Goal: Information Seeking & Learning: Learn about a topic

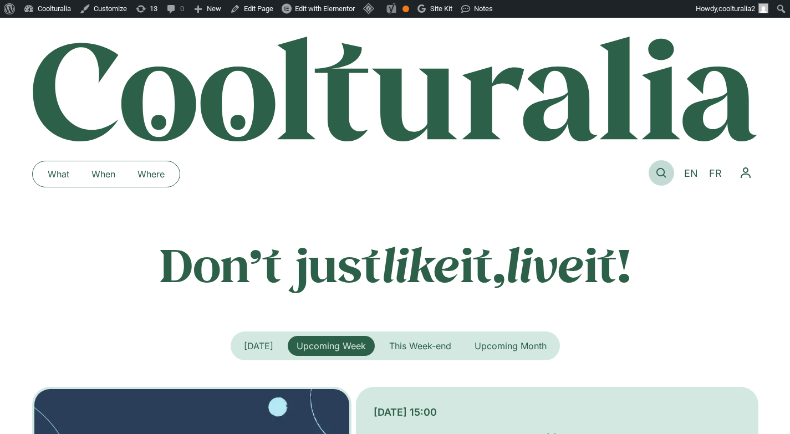
click at [660, 174] on icon at bounding box center [662, 173] width 10 height 10
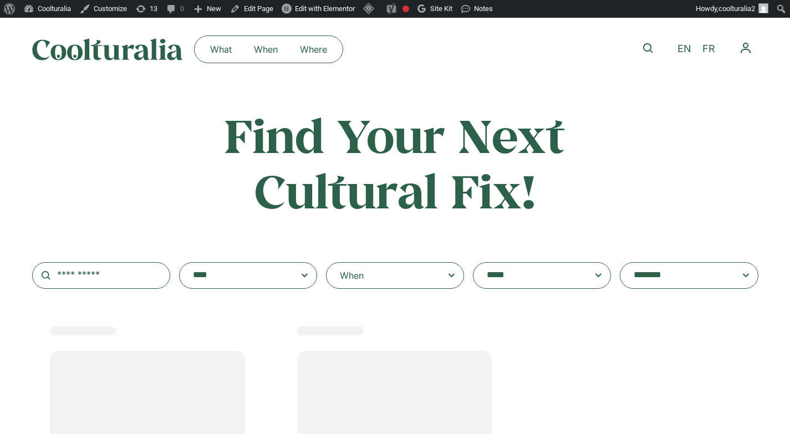
select select
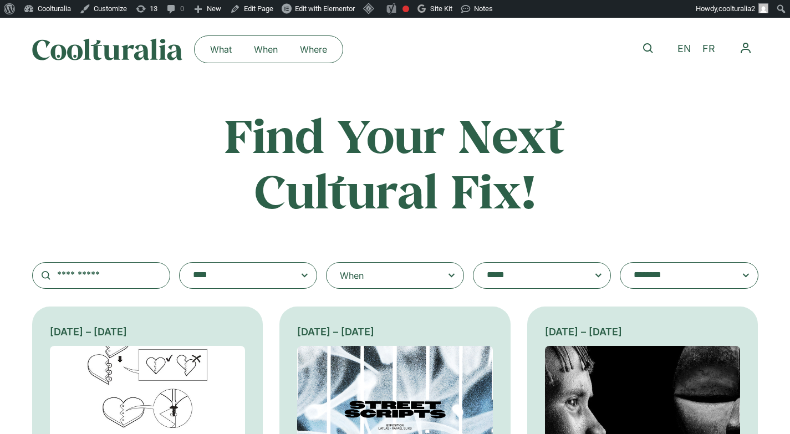
click at [389, 276] on div "When" at bounding box center [395, 275] width 138 height 27
click at [0, 0] on input "When" at bounding box center [0, 0] width 0 height 0
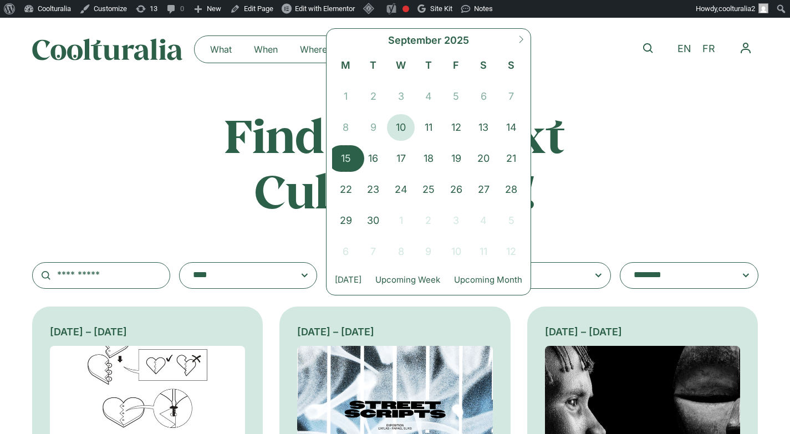
click at [345, 160] on span "15" at bounding box center [346, 158] width 28 height 27
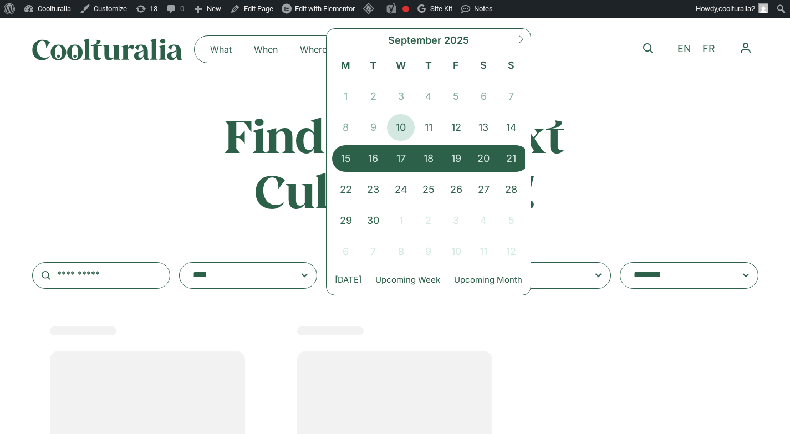
click at [512, 153] on span "21" at bounding box center [511, 158] width 28 height 27
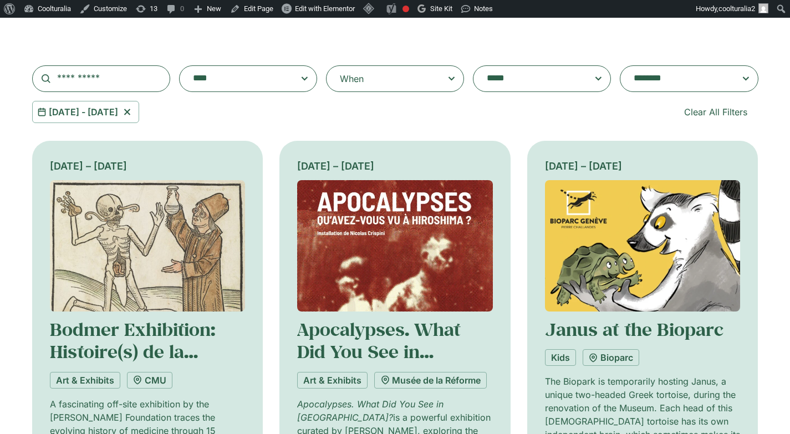
scroll to position [199, 0]
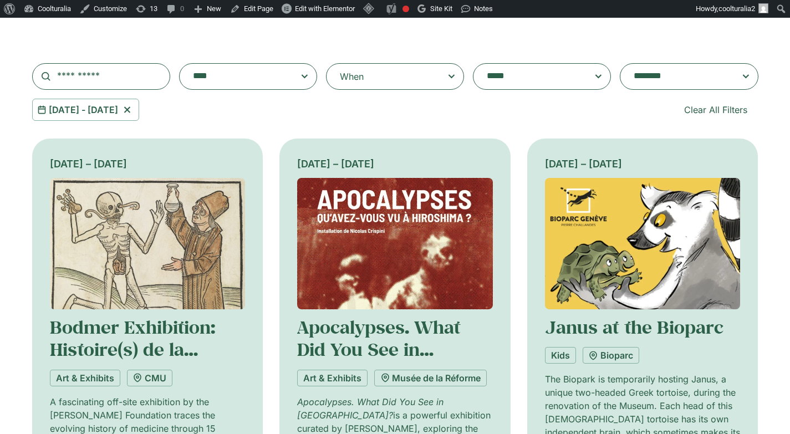
click at [712, 74] on textarea "**********" at bounding box center [678, 77] width 89 height 16
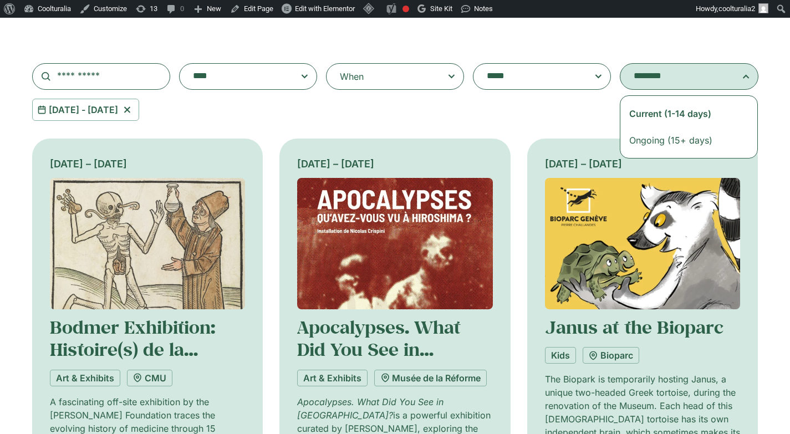
select select "**********"
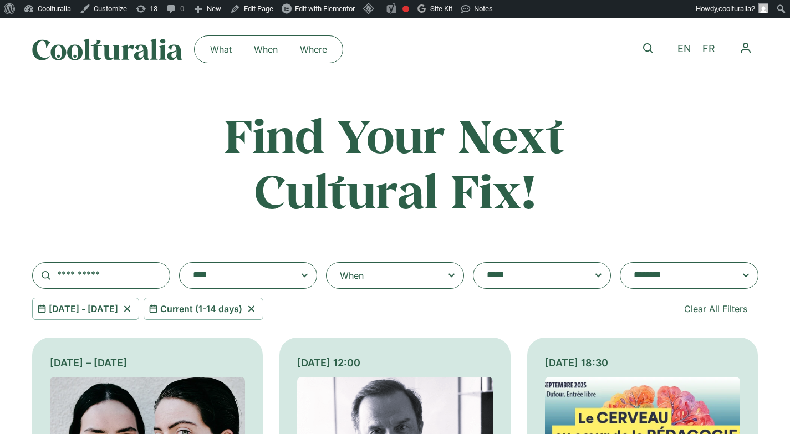
click at [392, 273] on div "When" at bounding box center [395, 275] width 138 height 27
click at [0, 0] on input "**********" at bounding box center [0, 0] width 0 height 0
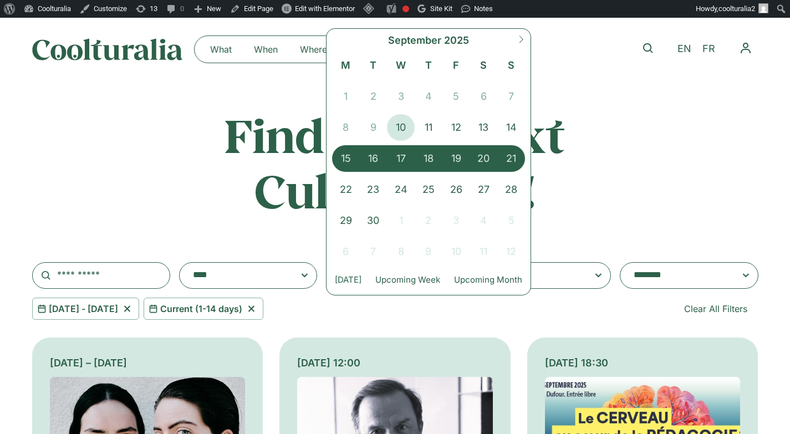
click at [262, 161] on h2 "Find Your Next Cultural Fix!" at bounding box center [395, 163] width 436 height 110
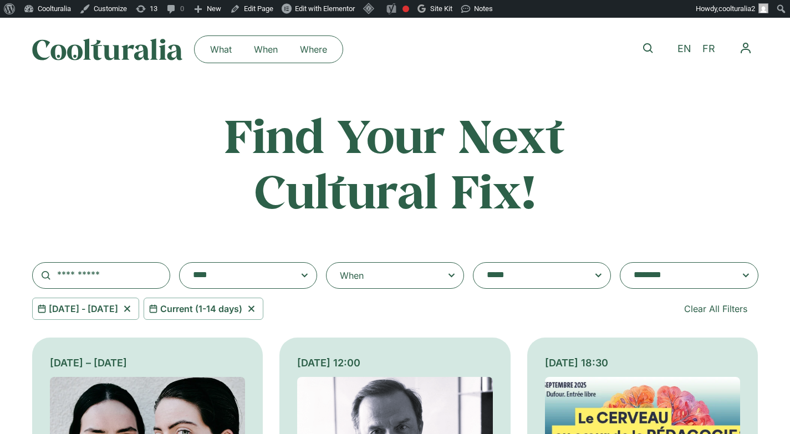
click at [441, 280] on div "When" at bounding box center [395, 275] width 138 height 27
click at [0, 0] on input "**********" at bounding box center [0, 0] width 0 height 0
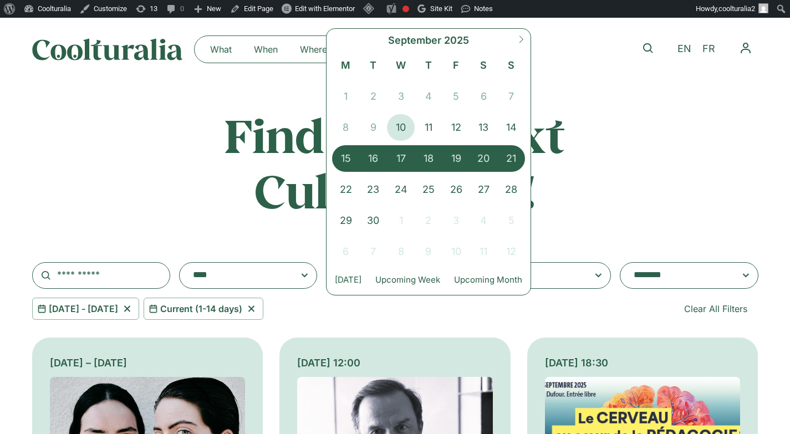
click at [601, 160] on h2 "Find Your Next Cultural Fix!" at bounding box center [395, 163] width 436 height 110
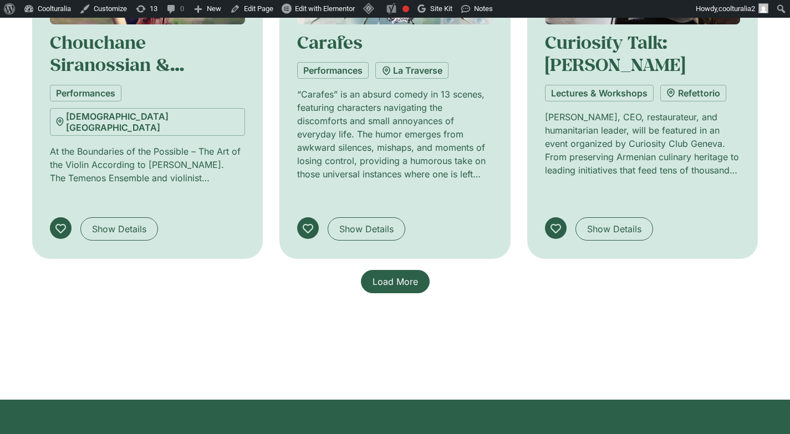
click at [419, 270] on link "Load More" at bounding box center [395, 281] width 69 height 23
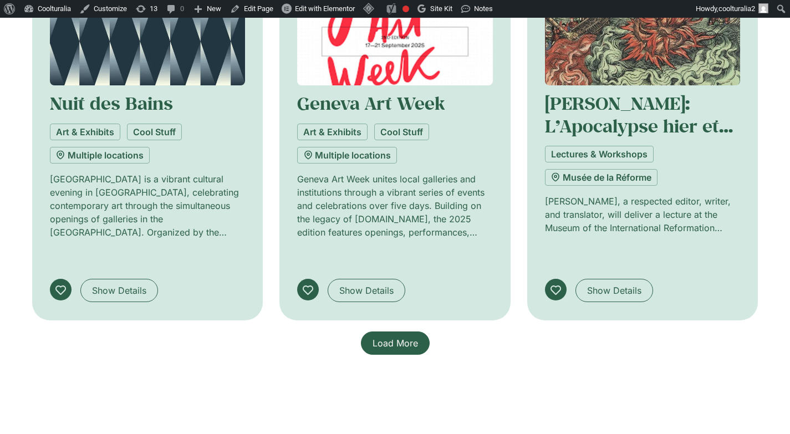
scroll to position [1689, 0]
click at [374, 337] on span "Load More" at bounding box center [395, 343] width 45 height 13
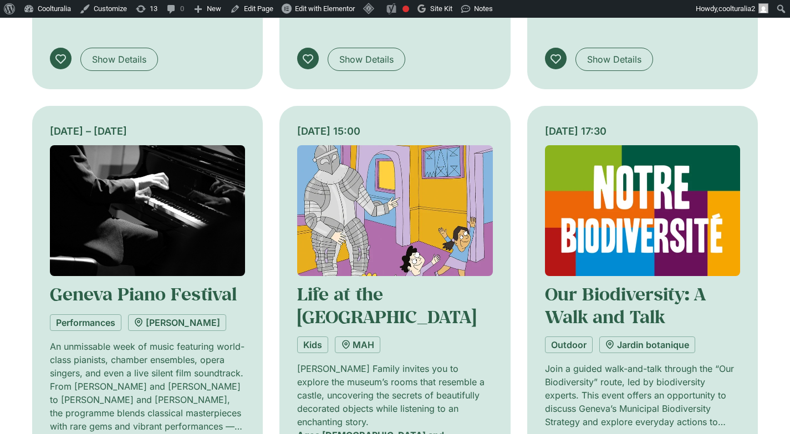
scroll to position [2344, 0]
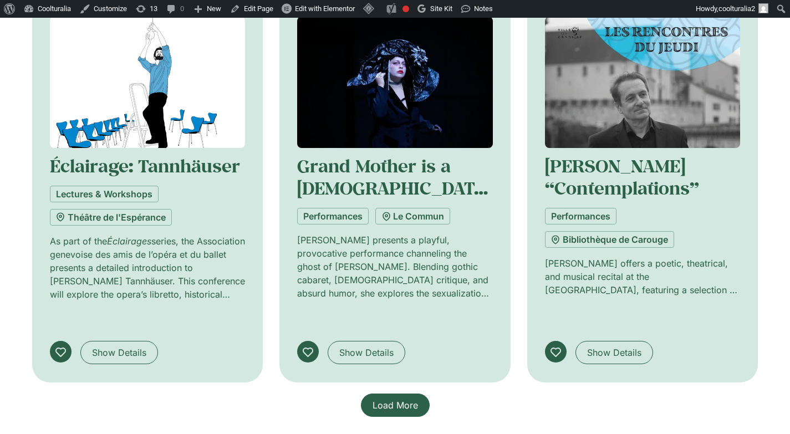
scroll to position [3324, 0]
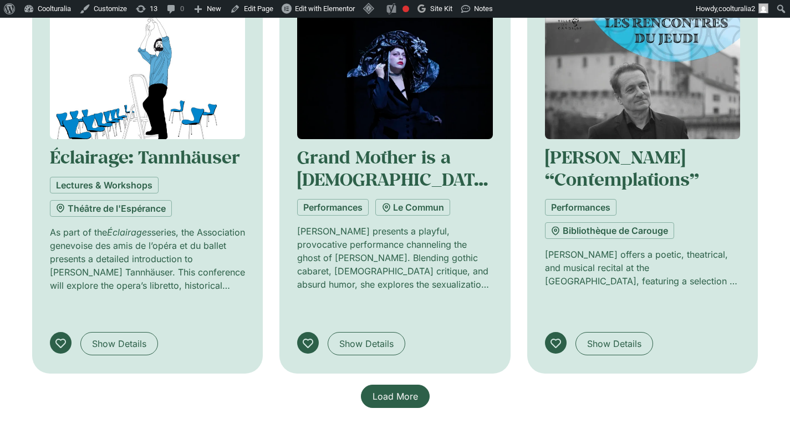
click at [409, 390] on span "Load More" at bounding box center [395, 396] width 45 height 13
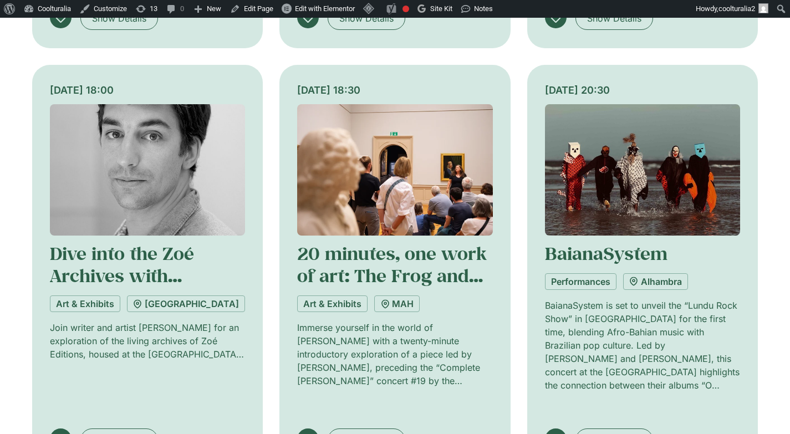
scroll to position [4102, 0]
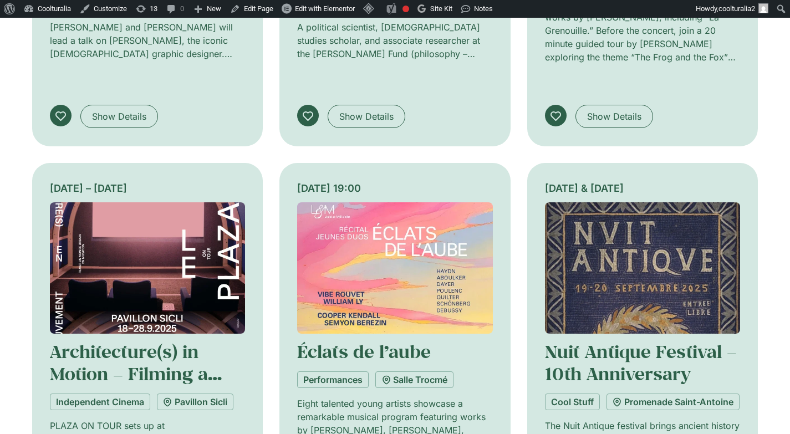
scroll to position [4818, 0]
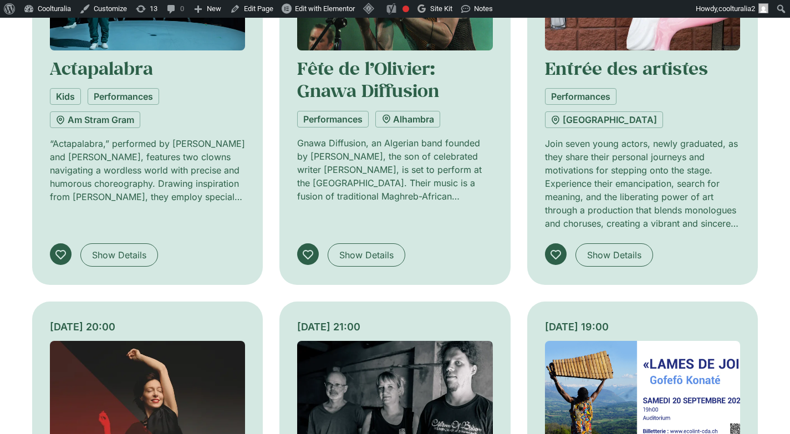
scroll to position [5696, 0]
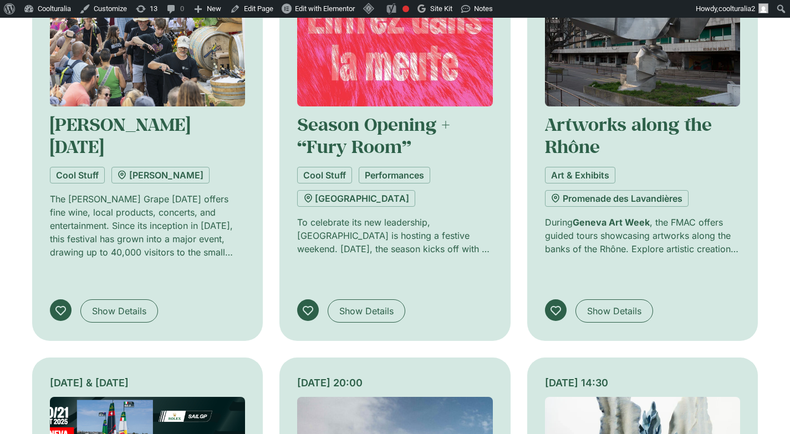
scroll to position [6311, 0]
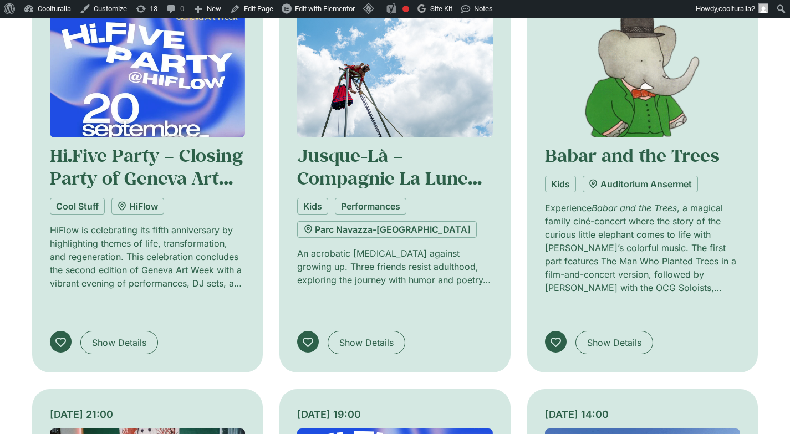
scroll to position [7125, 0]
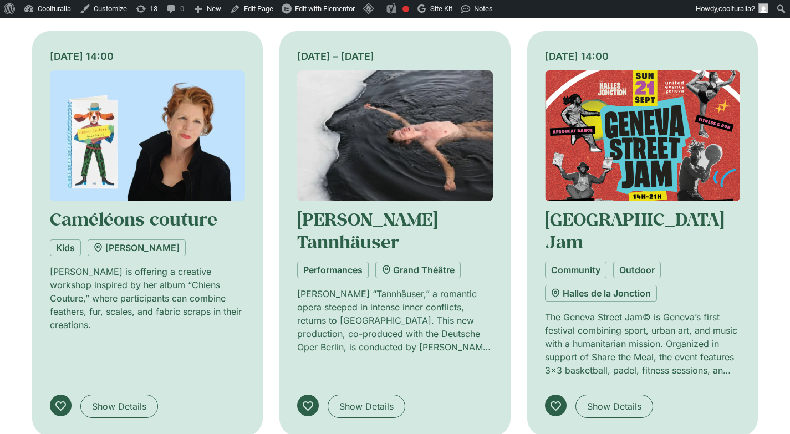
scroll to position [7972, 0]
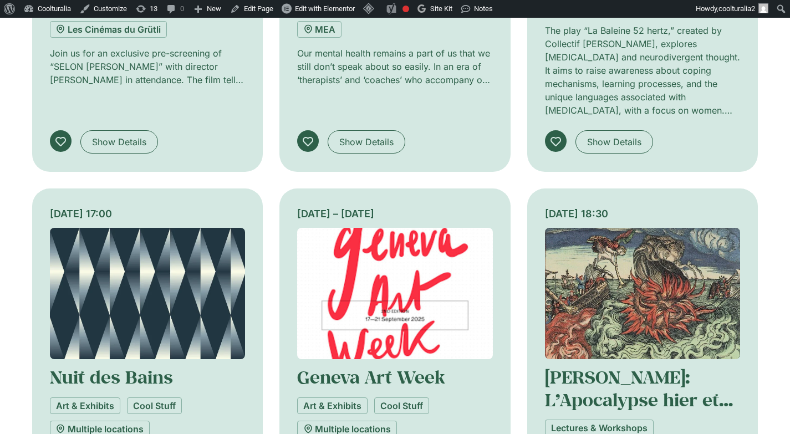
scroll to position [1414, 0]
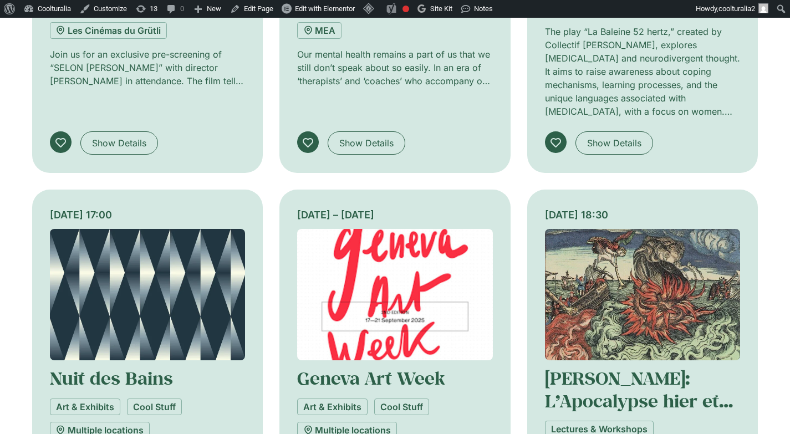
click at [392, 230] on img at bounding box center [395, 294] width 196 height 131
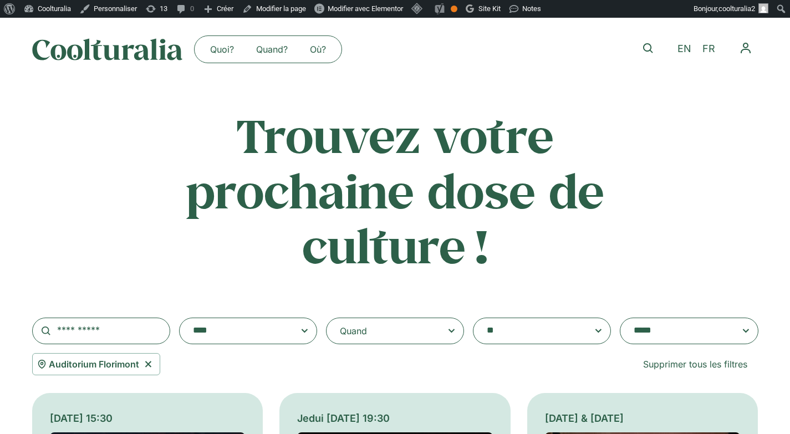
select select "****"
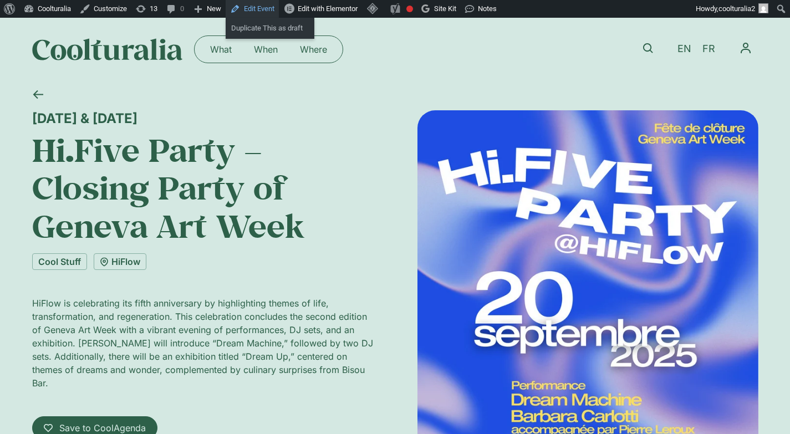
click at [268, 8] on link "Edit Event" at bounding box center [252, 9] width 53 height 18
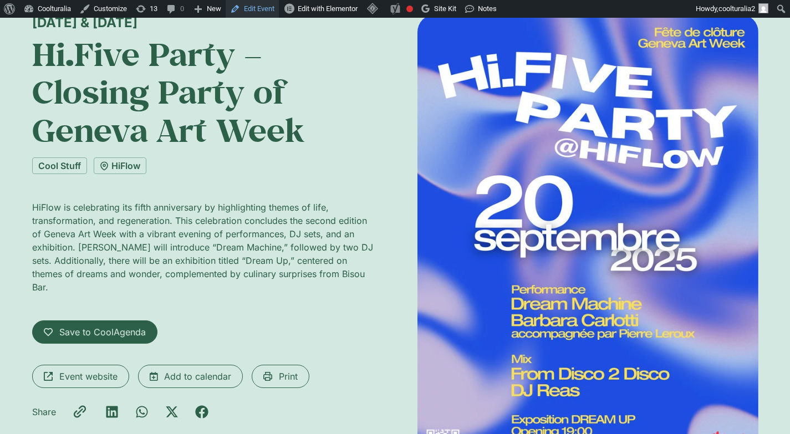
scroll to position [135, 0]
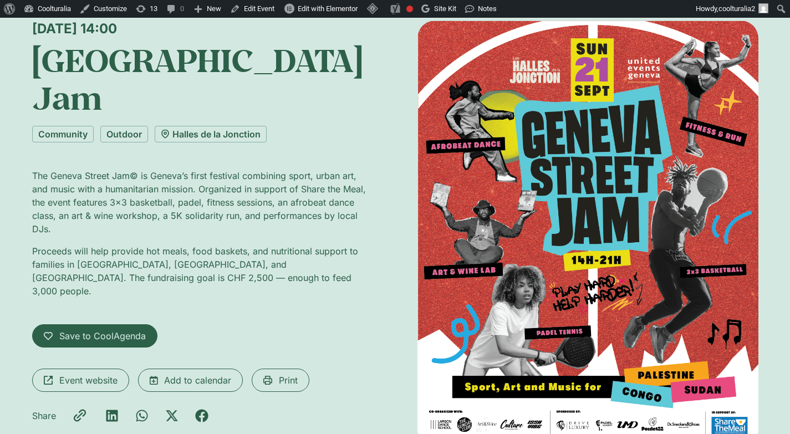
scroll to position [2, 0]
drag, startPoint x: 33, startPoint y: 111, endPoint x: 155, endPoint y: 322, distance: 243.5
click at [155, 322] on div "[DATE] 14:00 [GEOGRAPHIC_DATA] Jam Community Outdoor Halles de la Jonction The …" at bounding box center [202, 234] width 341 height 426
copy div "Sunday 21 September, 14:00 Geneva Street Jam Community Outdoor Halles de la Jon…"
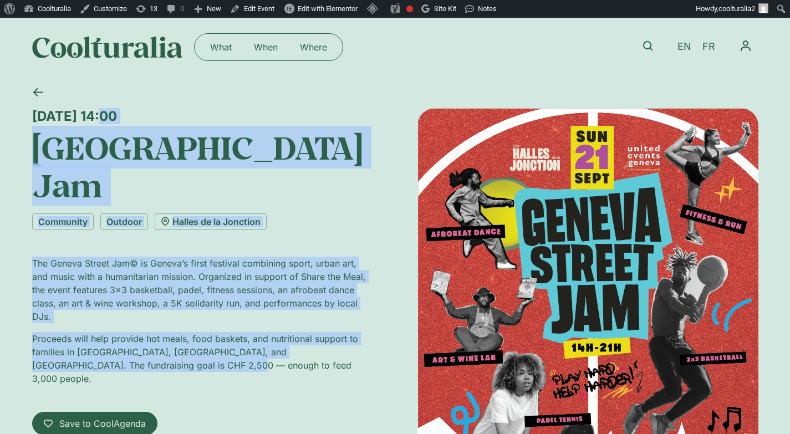
copy div "Sunday 21 September, 14:00 Geneva Street Jam Community Outdoor Halles de la Jon…"
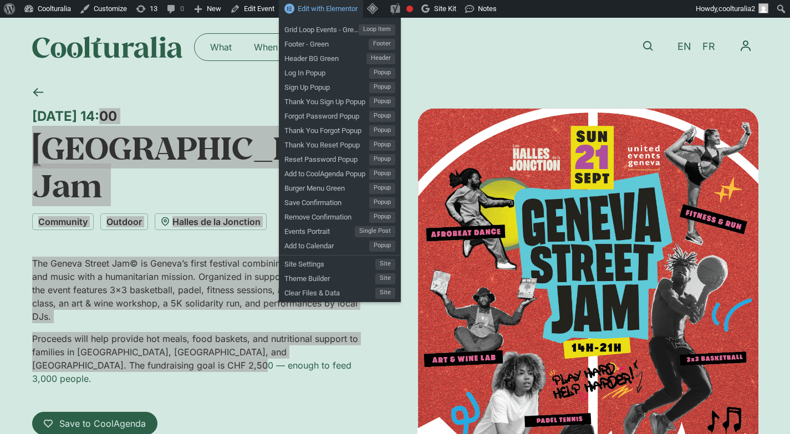
drag, startPoint x: 31, startPoint y: 113, endPoint x: 344, endPoint y: 0, distance: 333.0
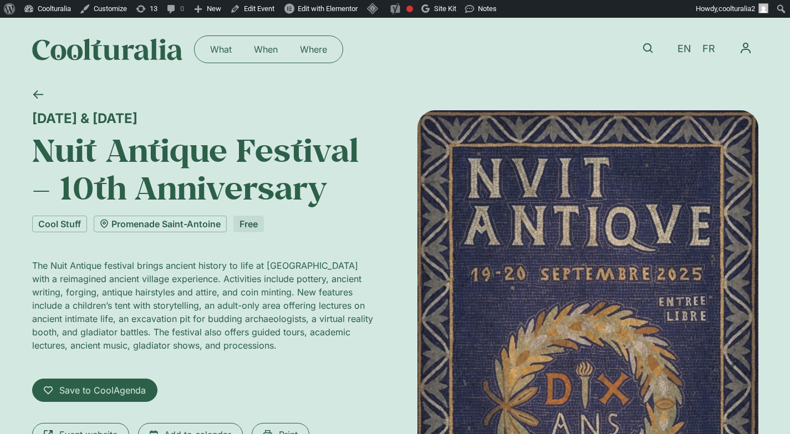
drag, startPoint x: 30, startPoint y: 113, endPoint x: 339, endPoint y: 346, distance: 387.2
click at [339, 346] on div "[DATE] & [DATE] Nuit Antique Festival – 10th Anniversary Cool Stuff Promenade […" at bounding box center [395, 366] width 790 height 570
copy div "[DATE] & [DATE] Nuit Antique Festival – 10th Anniversary Cool Stuff Promenade S…"
drag, startPoint x: 321, startPoint y: 162, endPoint x: 285, endPoint y: 105, distance: 67.5
click at [321, 164] on h1 "Nuit Antique Festival – 10th Anniversary" at bounding box center [202, 169] width 341 height 76
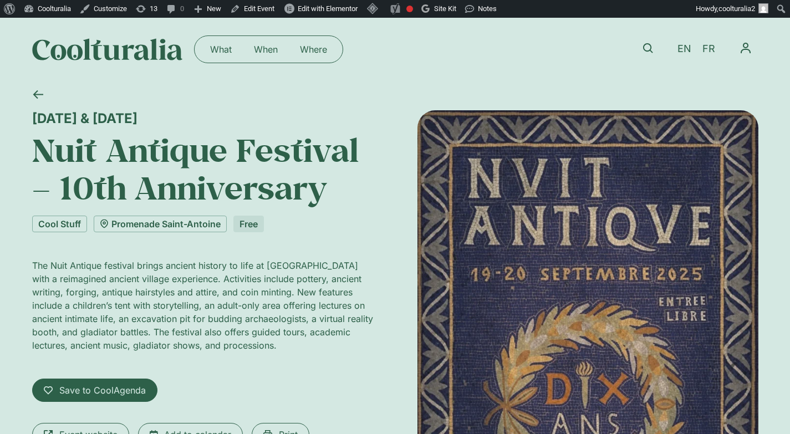
click at [275, 85] on div at bounding box center [391, 95] width 734 height 29
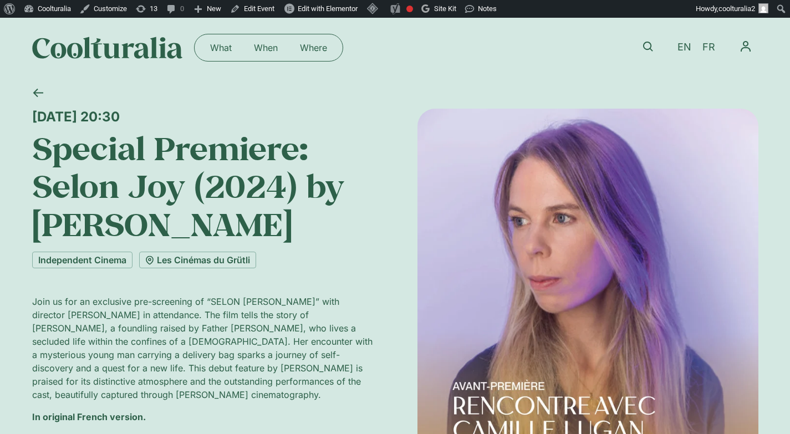
scroll to position [2, 0]
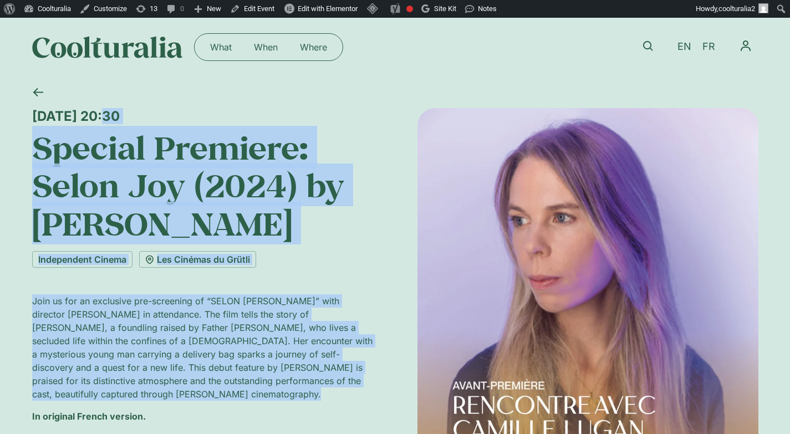
drag, startPoint x: 26, startPoint y: 113, endPoint x: 343, endPoint y: 394, distance: 423.1
click at [343, 394] on div "Tuesday 16 September, 20:30 Special Premiere: Selon Joy (2024) by Camille Lugan…" at bounding box center [395, 337] width 790 height 517
copy div "Tuesday 16 September, 20:30 Special Premiere: Selon Joy (2024) by Camille Lugan…"
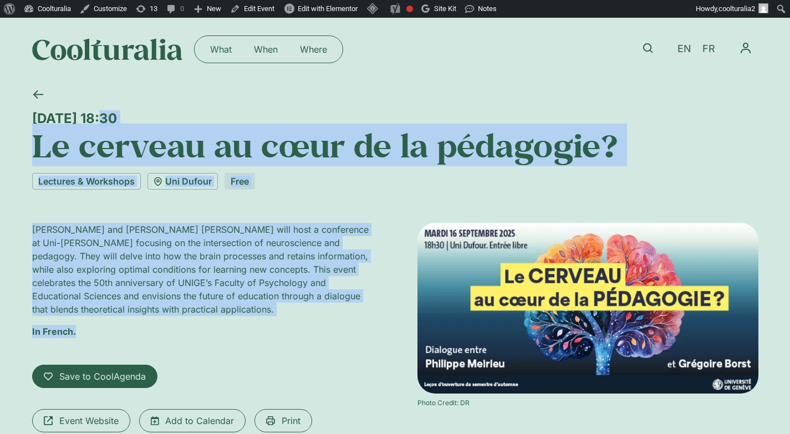
drag, startPoint x: 31, startPoint y: 111, endPoint x: 126, endPoint y: 347, distance: 254.1
click at [126, 347] on div "Tuesday 16 September, 18:30 Le cerveau au cœur de la pédagogie? Lectures & Work…" at bounding box center [395, 296] width 727 height 430
copy div "Tuesday 16 September, 18:30 Le cerveau au cœur de la pédagogie? Lectures & Work…"
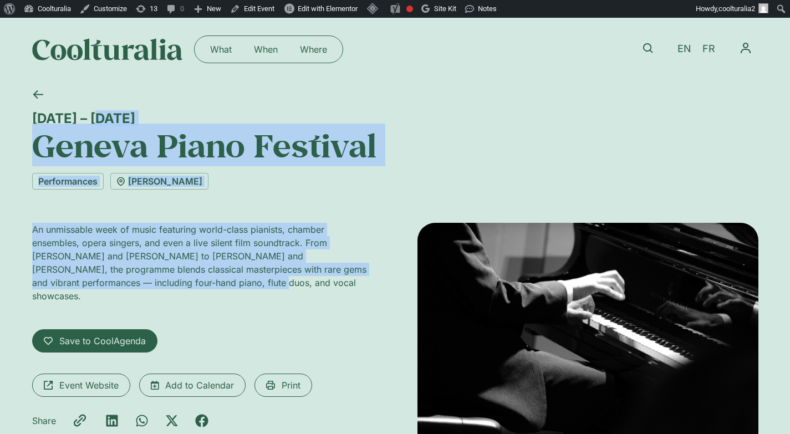
drag, startPoint x: 31, startPoint y: 113, endPoint x: 172, endPoint y: 285, distance: 222.7
click at [172, 285] on div "17 – 21 September Geneva Piano Festival Performances Victoria Hall An unmissabl…" at bounding box center [395, 293] width 790 height 424
copy div "17 – 21 September Geneva Piano Festival Performances Victoria Hall An unmissabl…"
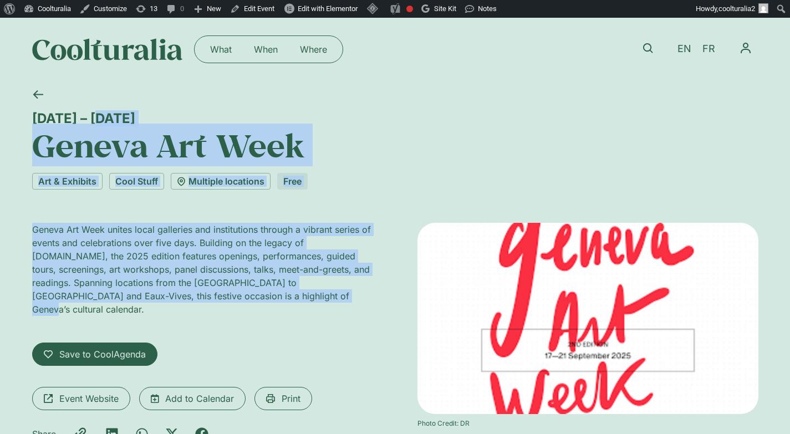
drag, startPoint x: 33, startPoint y: 114, endPoint x: 240, endPoint y: 310, distance: 284.8
click at [240, 310] on div "17 – 21 September Geneva Art Week Art & Exhibits Cool Stuff Multiple locations …" at bounding box center [395, 285] width 727 height 408
copy div "17 – 21 September Geneva Art Week Art & Exhibits Cool Stuff Multiple locations …"
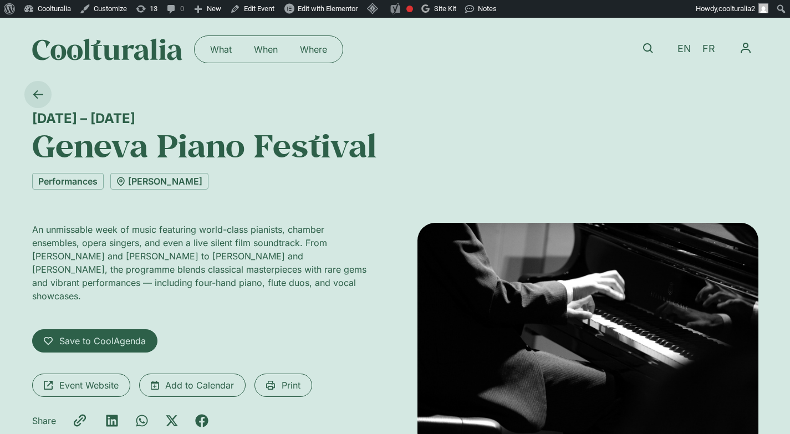
click at [34, 93] on icon at bounding box center [38, 94] width 11 height 11
